Goal: Task Accomplishment & Management: Use online tool/utility

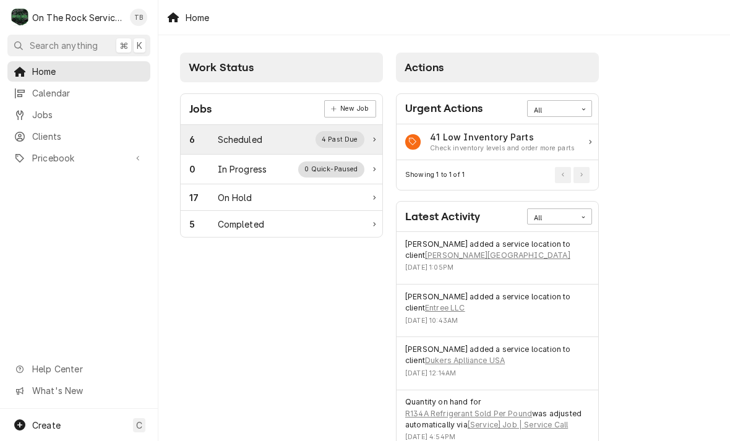
click at [257, 145] on div "Scheduled" at bounding box center [240, 139] width 45 height 13
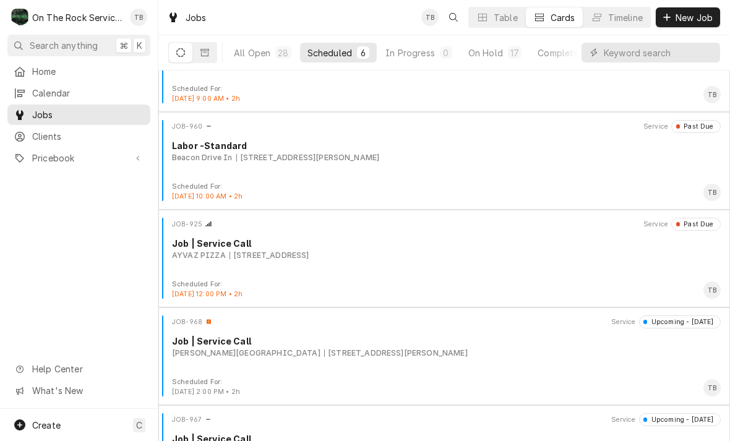
scroll to position [156, 0]
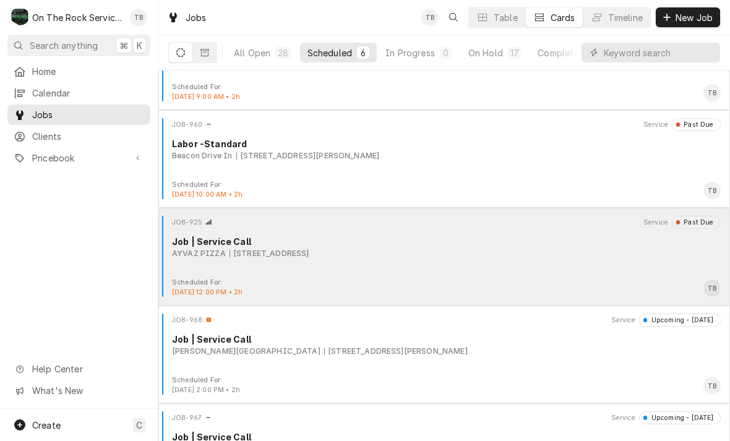
click at [449, 270] on div "JOB-925 Service Past Due Job | Service Call AYVAZ PIZZA [STREET_ADDRESS]" at bounding box center [444, 247] width 562 height 62
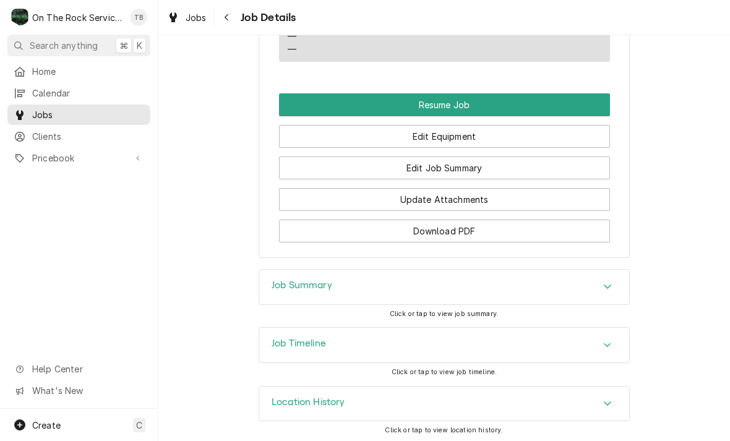
scroll to position [1413, 0]
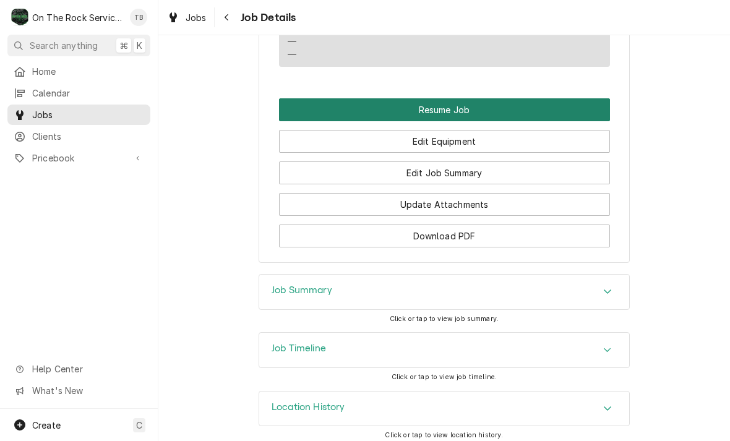
click at [457, 102] on button "Resume Job" at bounding box center [444, 109] width 331 height 23
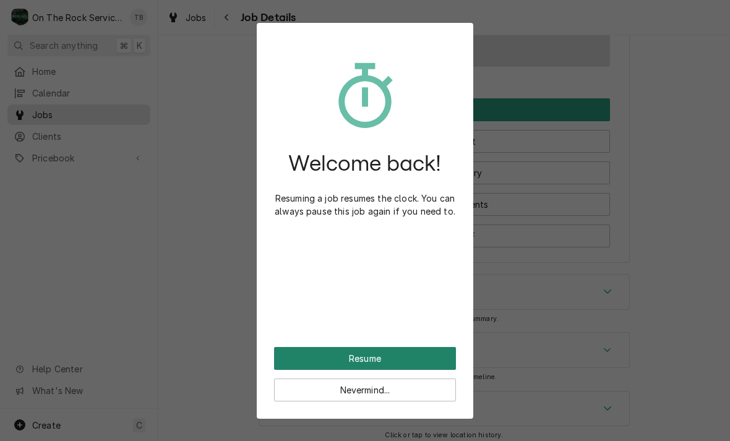
click at [406, 360] on button "Resume" at bounding box center [365, 358] width 182 height 23
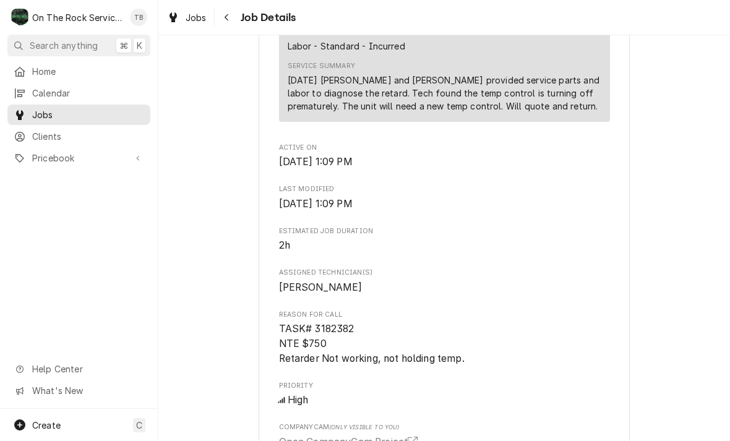
scroll to position [553, 0]
